Goal: Navigation & Orientation: Find specific page/section

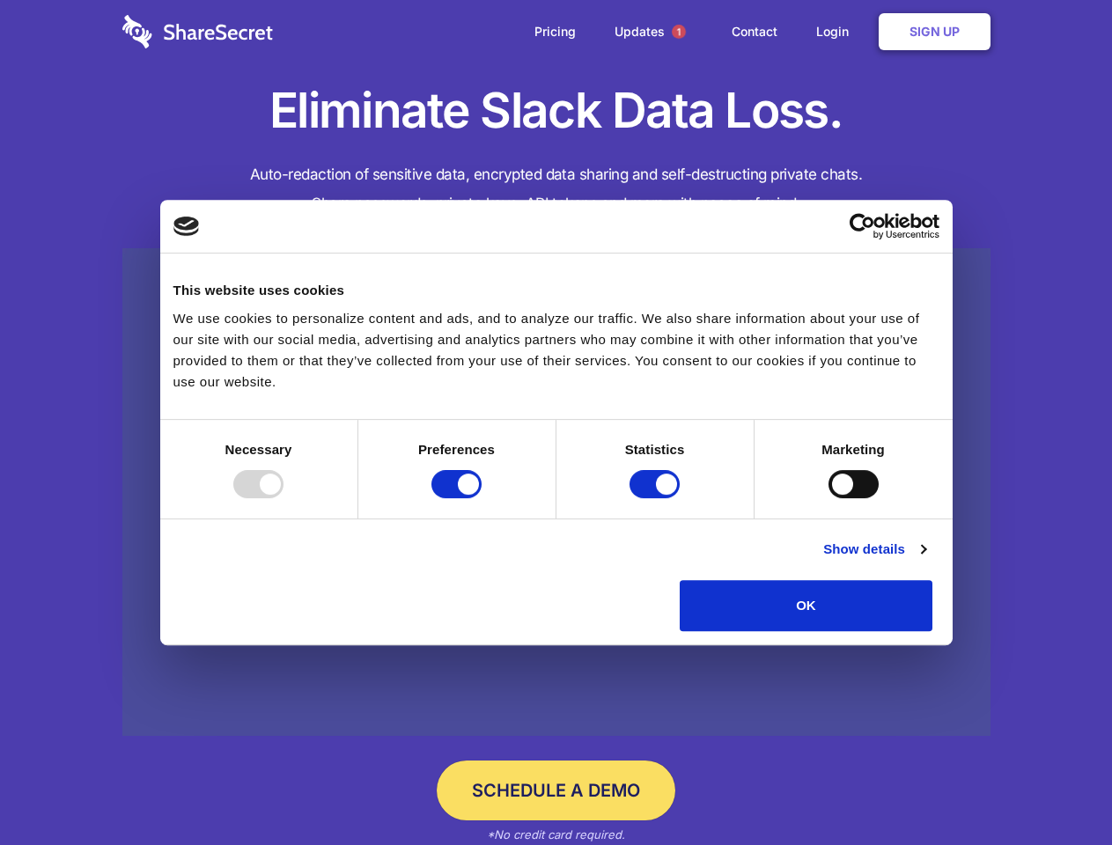
click at [283, 498] on div at bounding box center [258, 484] width 50 height 28
click at [482, 498] on input "Preferences" at bounding box center [456, 484] width 50 height 28
checkbox input "false"
click at [657, 498] on input "Statistics" at bounding box center [654, 484] width 50 height 28
checkbox input "false"
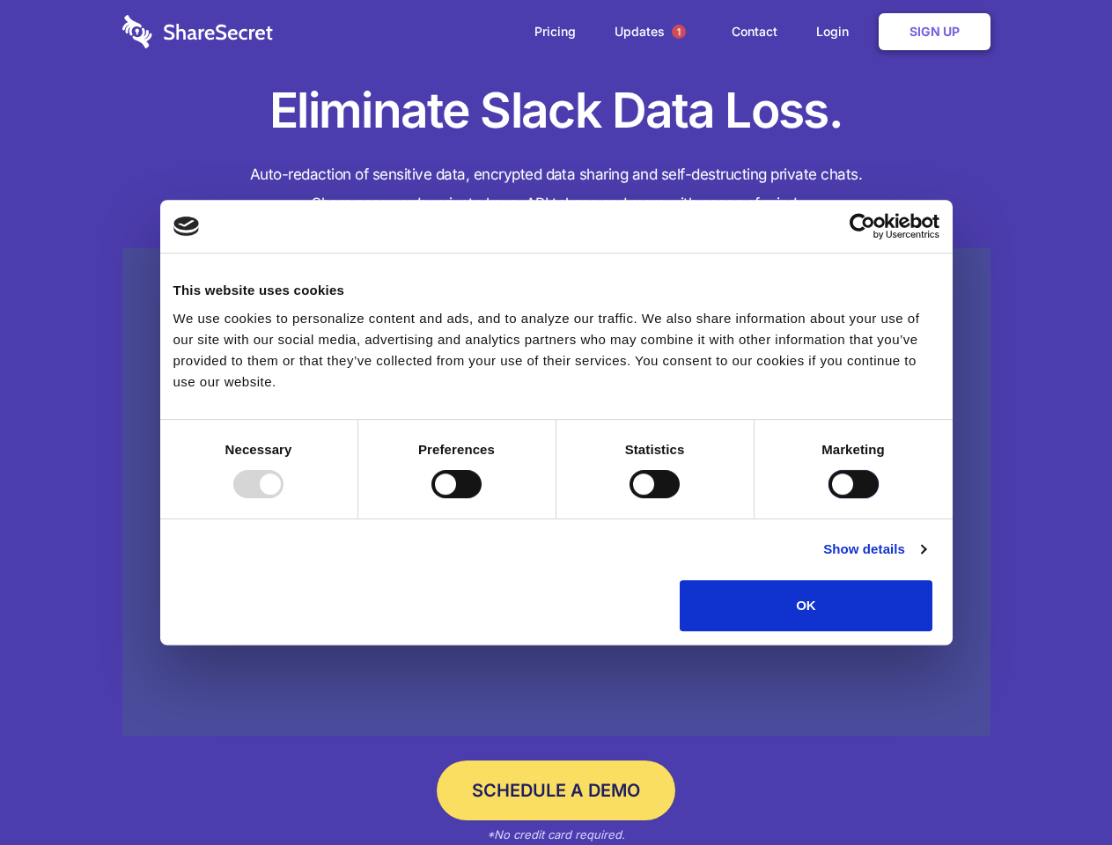
click at [828, 498] on input "Marketing" at bounding box center [853, 484] width 50 height 28
checkbox input "true"
click at [925, 560] on link "Show details" at bounding box center [874, 549] width 102 height 21
click at [0, 0] on li "Necessary 7 Necessary cookies help make a website usable by enabling basic func…" at bounding box center [0, 0] width 0 height 0
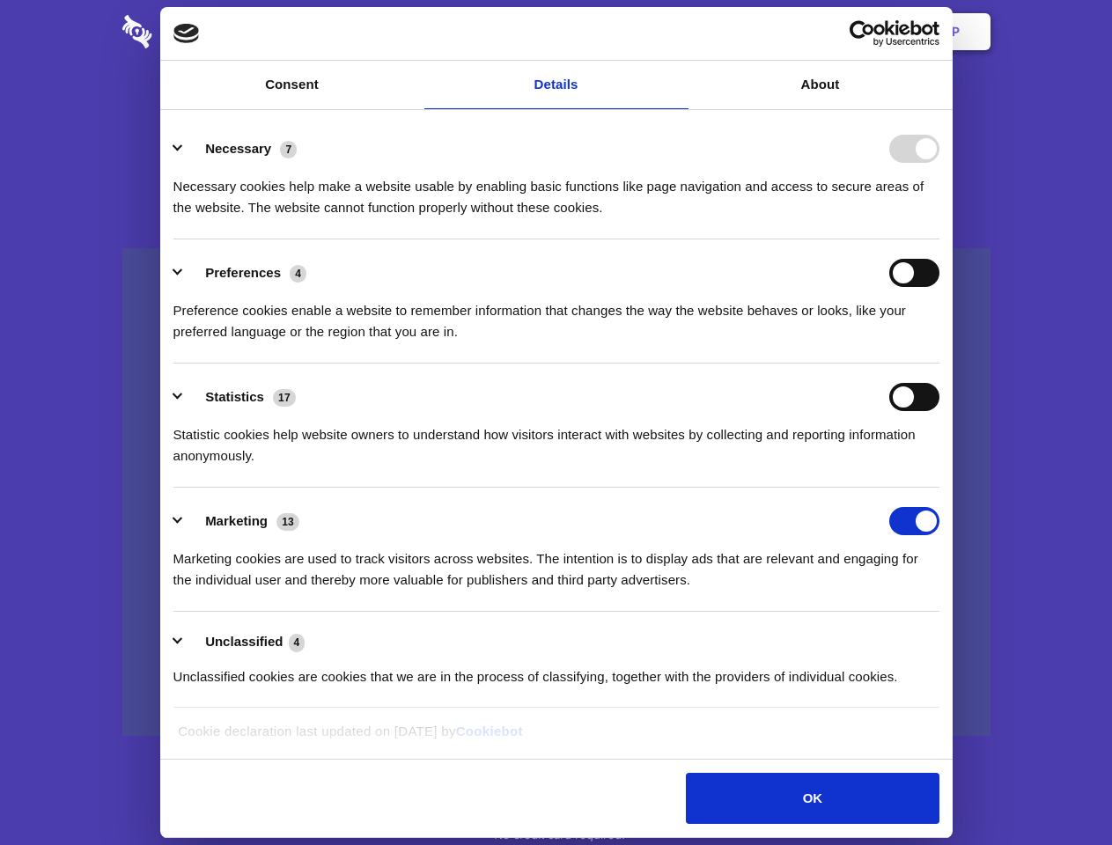
click at [678, 32] on span "1" at bounding box center [679, 32] width 14 height 14
